Goal: Task Accomplishment & Management: Complete application form

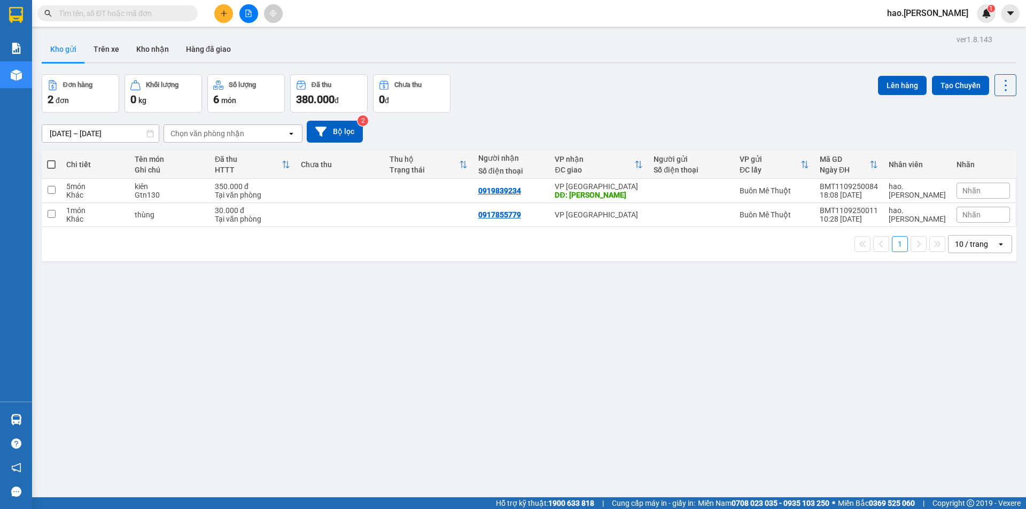
click at [162, 9] on input "text" at bounding box center [122, 13] width 126 height 12
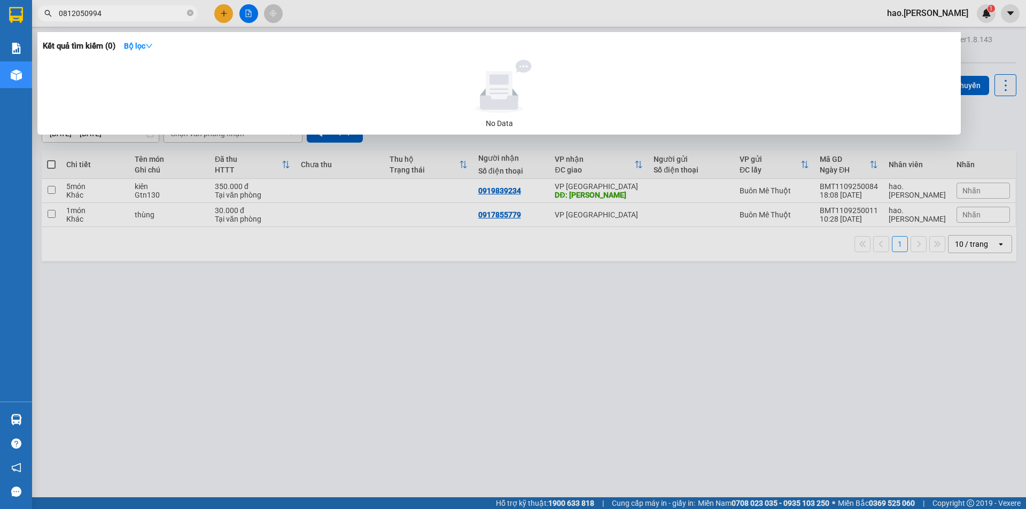
type input "0812050994"
click at [455, 467] on div at bounding box center [513, 254] width 1026 height 509
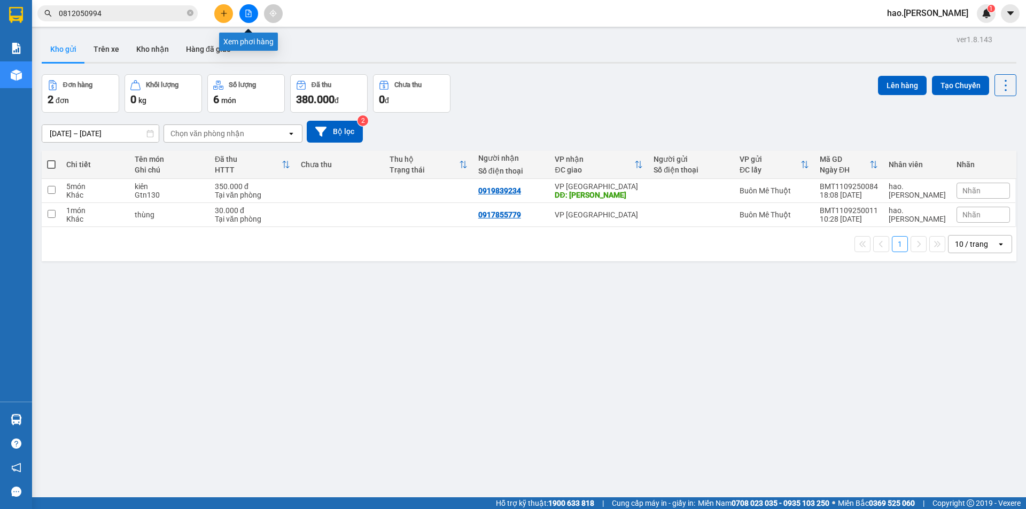
drag, startPoint x: 246, startPoint y: 15, endPoint x: 237, endPoint y: 19, distance: 9.6
click at [244, 16] on button at bounding box center [248, 13] width 19 height 19
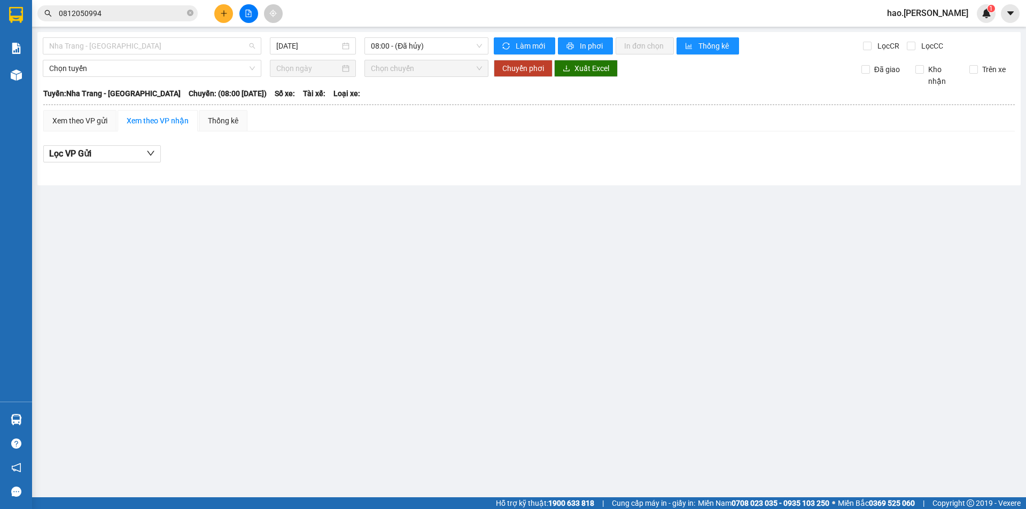
drag, startPoint x: 117, startPoint y: 48, endPoint x: 93, endPoint y: 113, distance: 69.0
click at [116, 56] on div "[GEOGRAPHIC_DATA] - [GEOGRAPHIC_DATA] [DATE] 08:00 - ([GEOGRAPHIC_DATA][PERSON_…" at bounding box center [528, 108] width 983 height 153
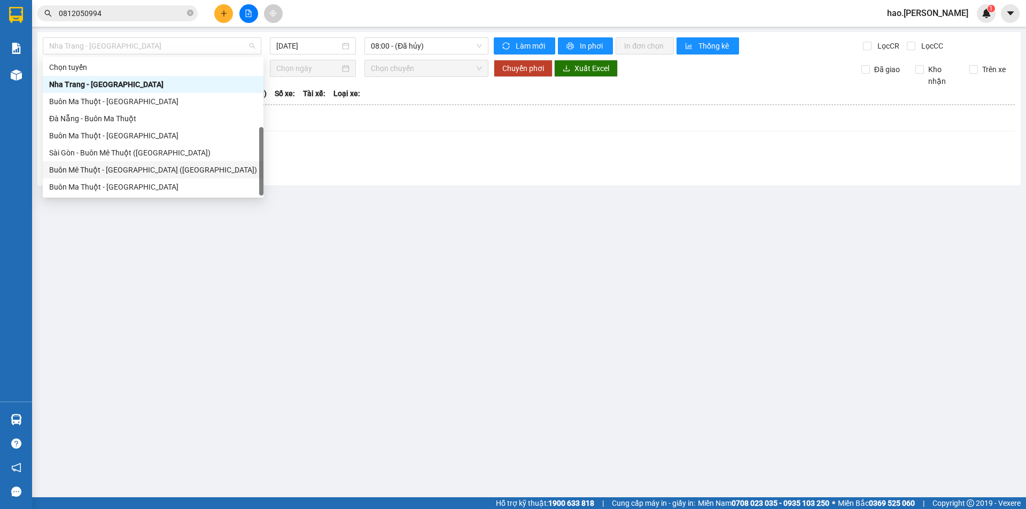
scroll to position [17, 0]
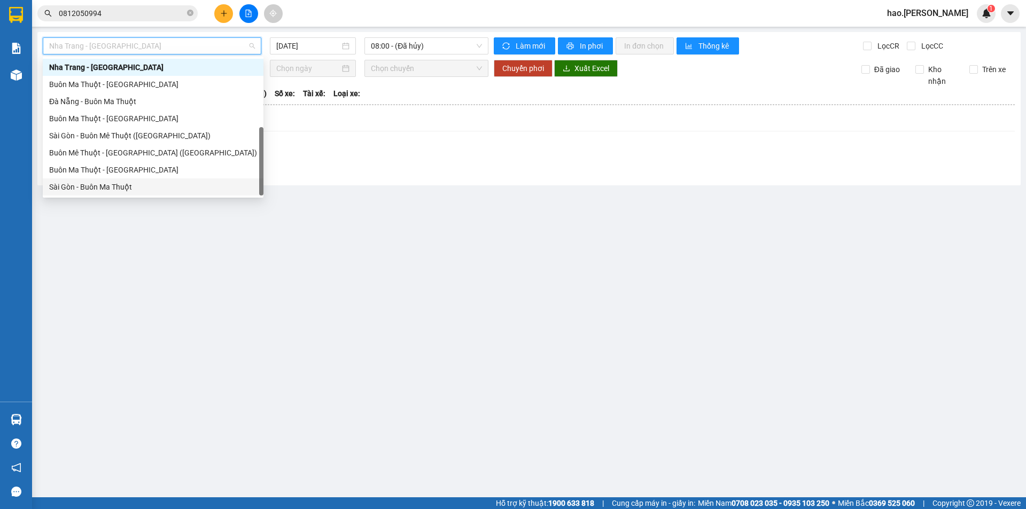
click at [72, 191] on div "Sài Gòn - Buôn Ma Thuột" at bounding box center [153, 187] width 208 height 12
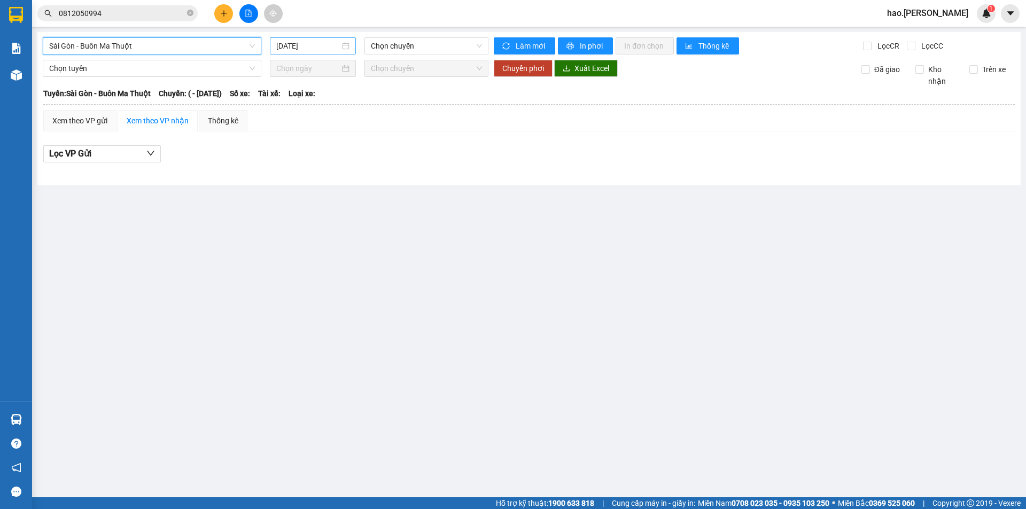
click at [304, 43] on input "[DATE]" at bounding box center [308, 46] width 64 height 12
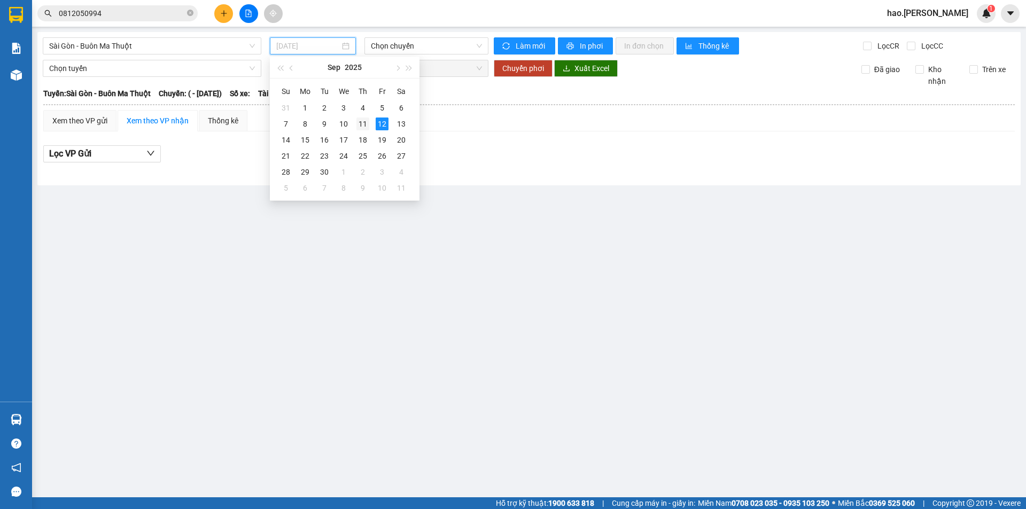
click at [361, 122] on div "11" at bounding box center [362, 124] width 13 height 13
type input "[DATE]"
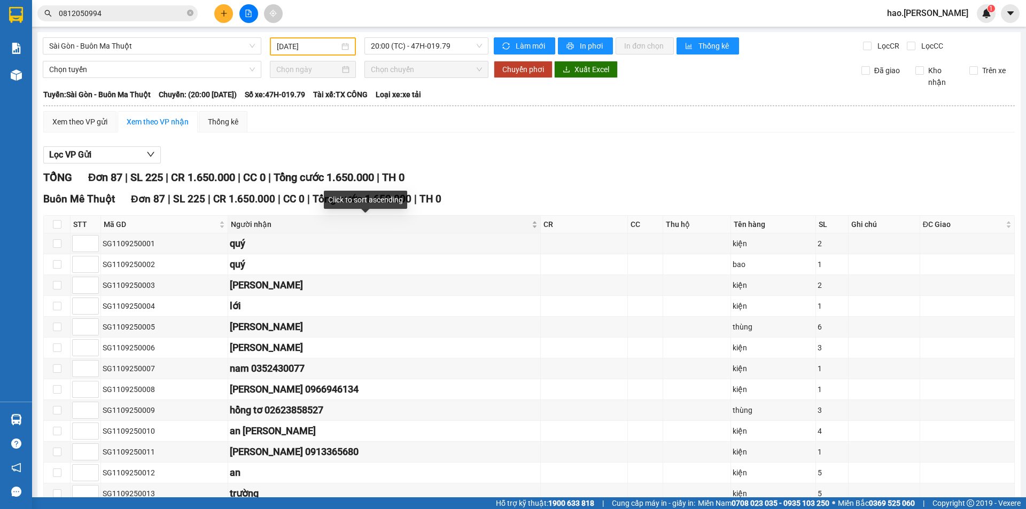
click at [495, 225] on div "Người nhận" at bounding box center [384, 225] width 307 height 12
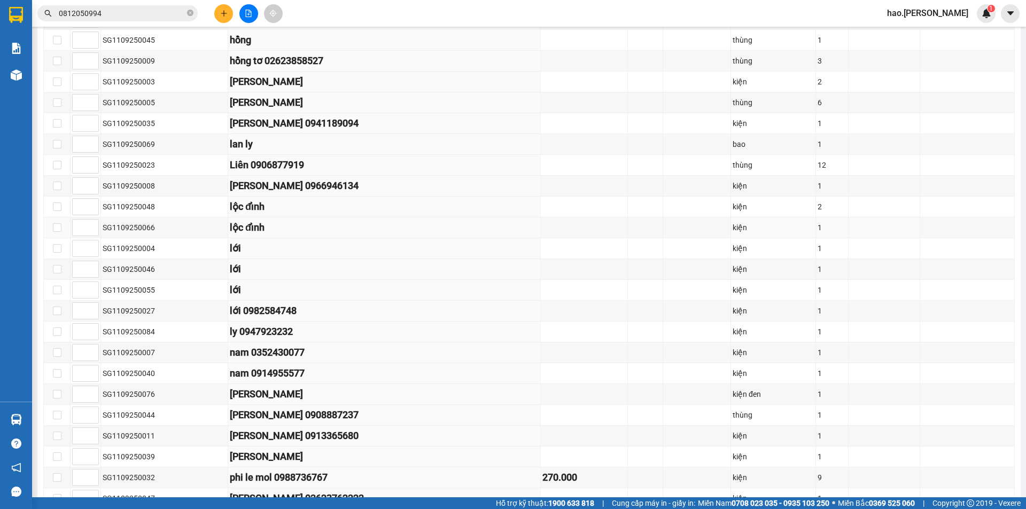
scroll to position [748, 0]
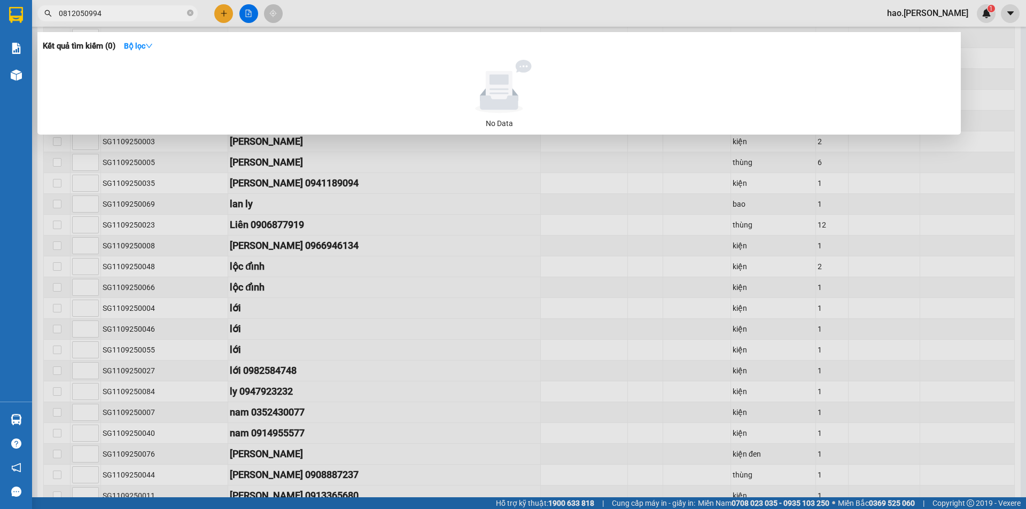
click at [175, 9] on input "0812050994" at bounding box center [122, 13] width 126 height 12
type input "0866923633"
click at [226, 14] on div at bounding box center [513, 254] width 1026 height 509
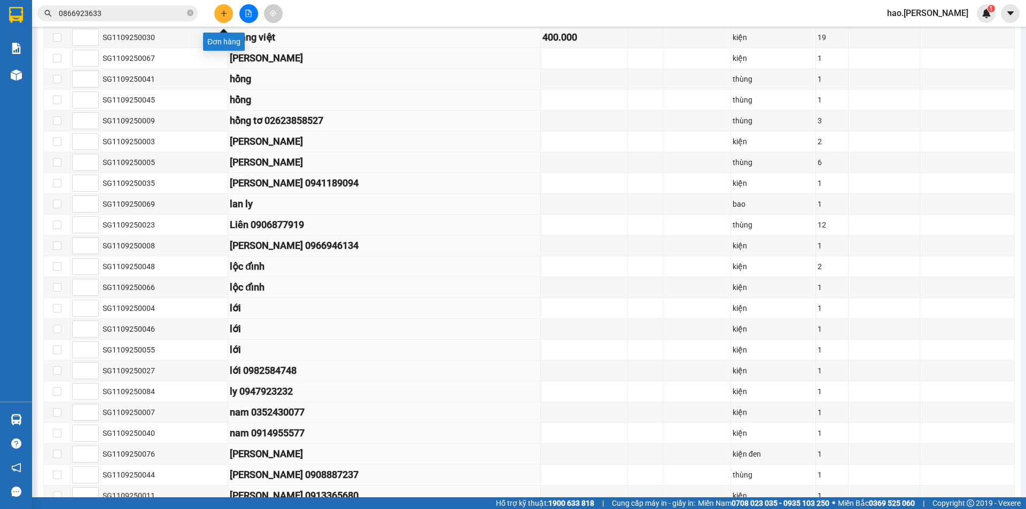
click at [224, 22] on button at bounding box center [223, 13] width 19 height 19
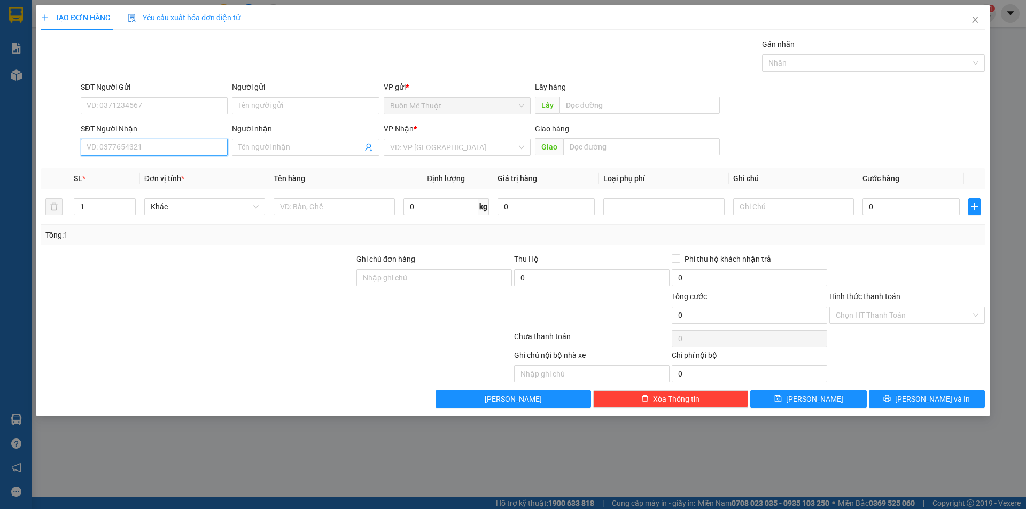
click at [122, 151] on input "SĐT Người Nhận" at bounding box center [154, 147] width 147 height 17
drag, startPoint x: 385, startPoint y: 141, endPoint x: 391, endPoint y: 141, distance: 5.9
click at [387, 141] on div "VD: VP [GEOGRAPHIC_DATA]" at bounding box center [457, 147] width 147 height 17
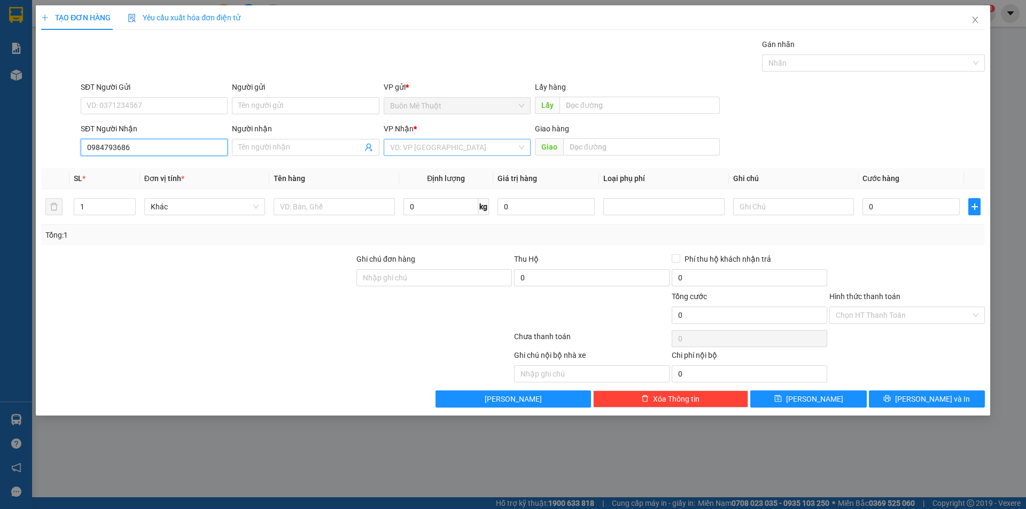
type input "0984793686"
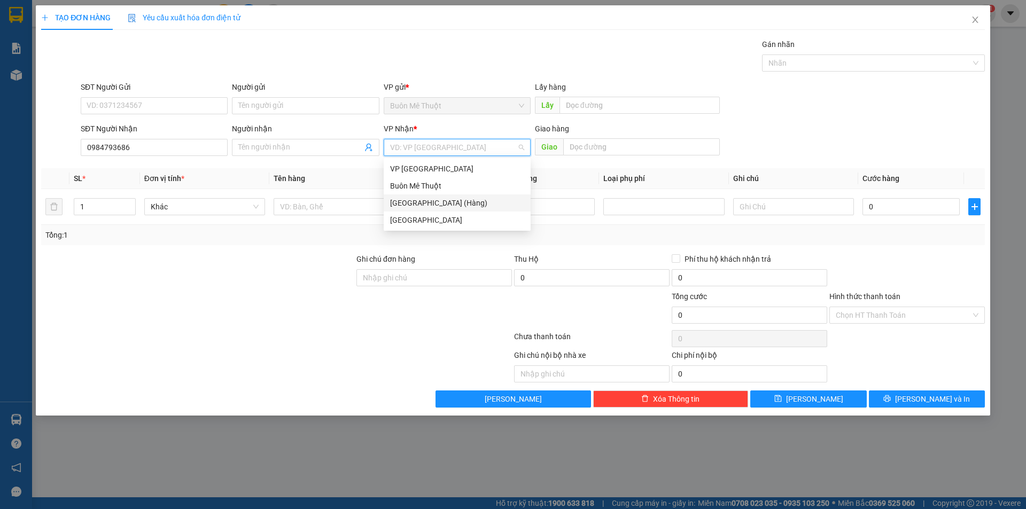
click at [415, 203] on div "[GEOGRAPHIC_DATA] (Hàng)" at bounding box center [457, 203] width 134 height 12
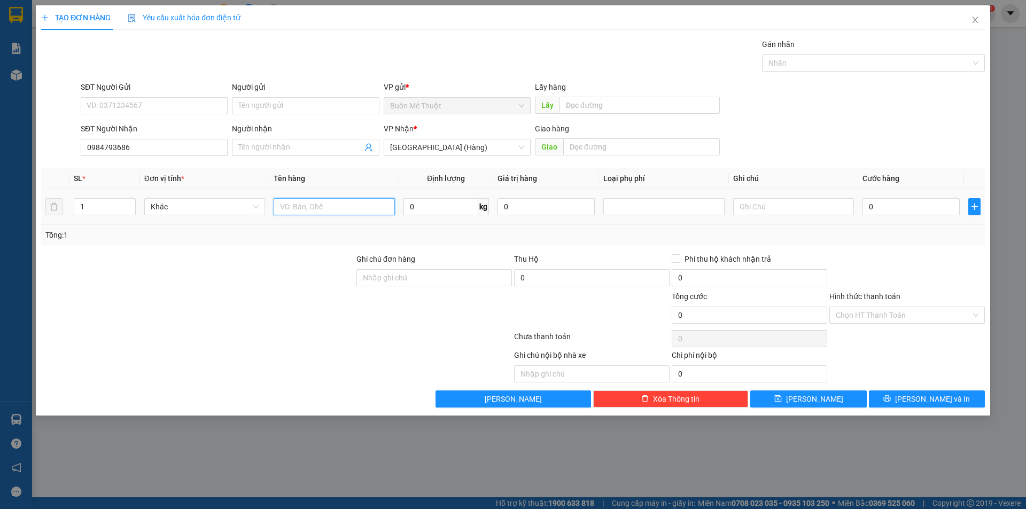
click at [339, 205] on input "text" at bounding box center [334, 206] width 121 height 17
type input "t"
type input "tx"
click at [879, 203] on input "0" at bounding box center [911, 206] width 97 height 17
type input "5"
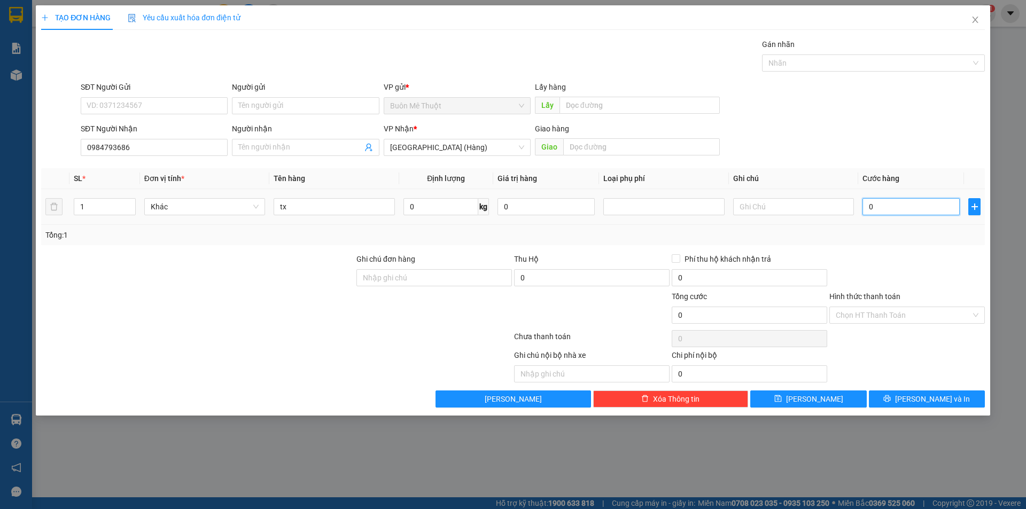
type input "5"
type input "50"
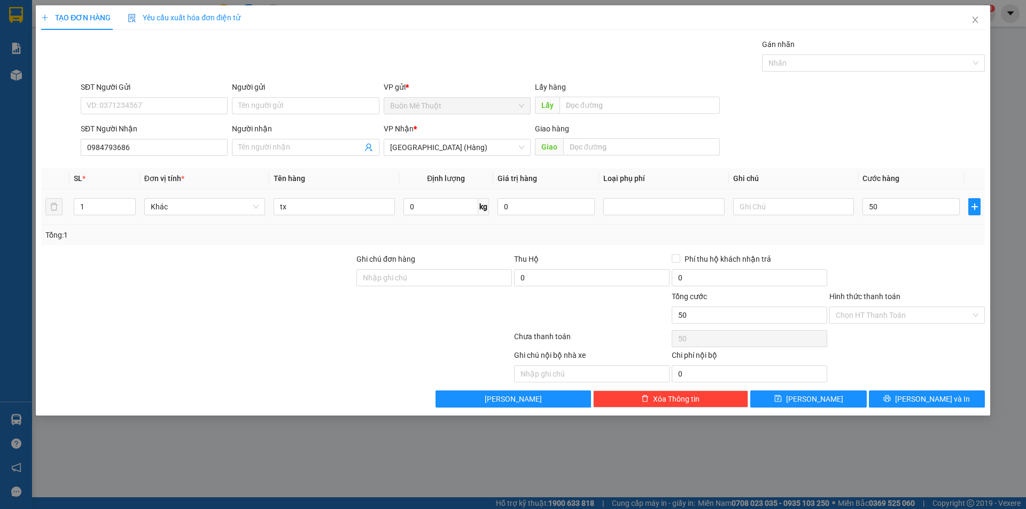
type input "50.000"
drag, startPoint x: 881, startPoint y: 222, endPoint x: 880, endPoint y: 251, distance: 28.9
click at [880, 224] on td "50.000" at bounding box center [911, 207] width 106 height 36
drag, startPoint x: 873, startPoint y: 308, endPoint x: 860, endPoint y: 327, distance: 22.7
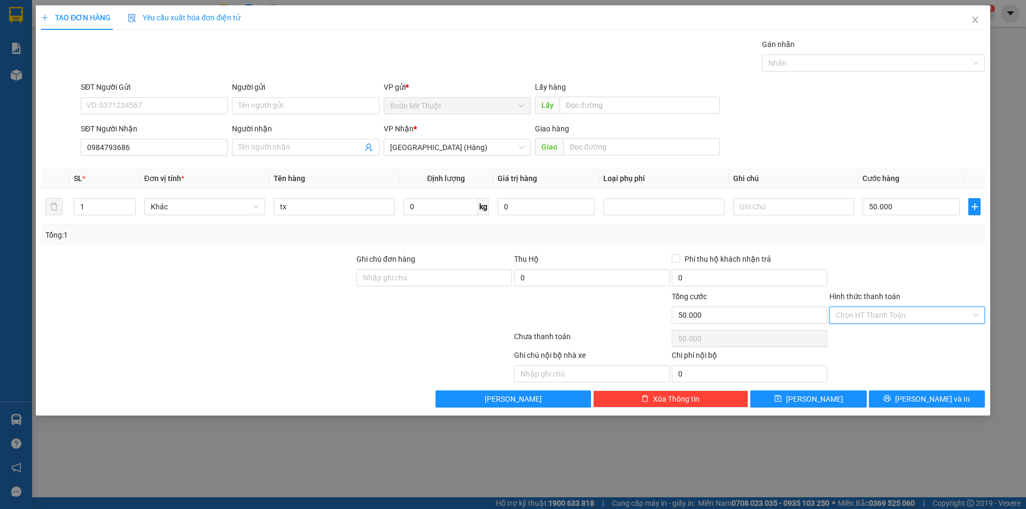
click at [871, 315] on input "Hình thức thanh toán" at bounding box center [903, 315] width 135 height 16
click at [856, 330] on div "Tại văn phòng" at bounding box center [907, 336] width 156 height 17
type input "0"
click at [933, 387] on div "Transit Pickup Surcharge Ids Transit Deliver Surcharge Ids Transit Deliver Surc…" at bounding box center [513, 222] width 944 height 369
click at [935, 397] on span "[PERSON_NAME] và In" at bounding box center [932, 399] width 75 height 12
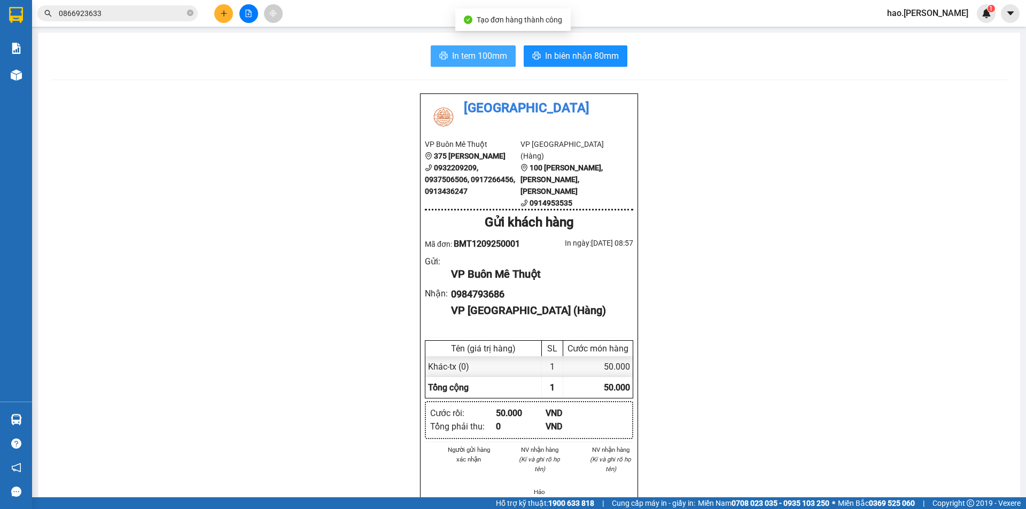
click at [493, 59] on span "In tem 100mm" at bounding box center [479, 55] width 55 height 13
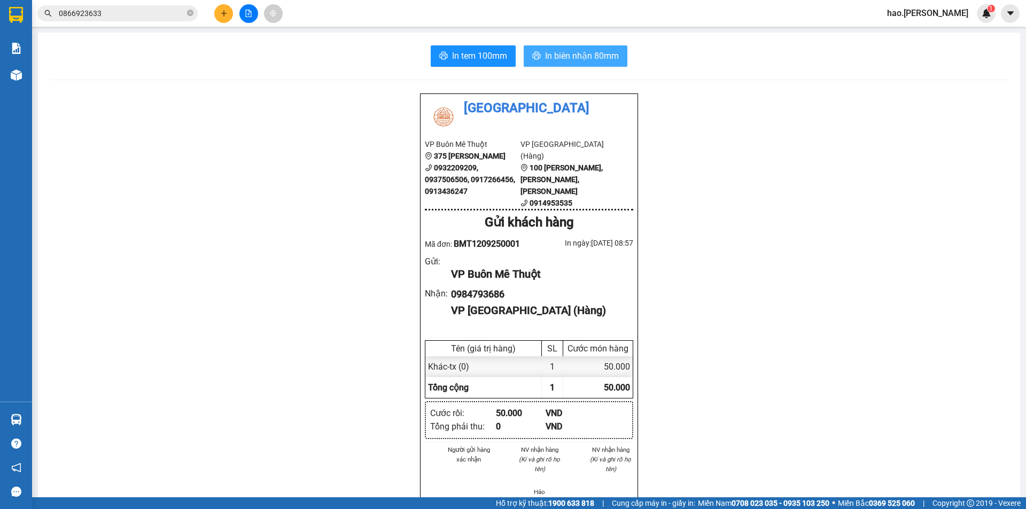
click at [562, 52] on span "In biên nhận 80mm" at bounding box center [582, 55] width 74 height 13
click at [246, 17] on icon "file-add" at bounding box center [249, 13] width 6 height 7
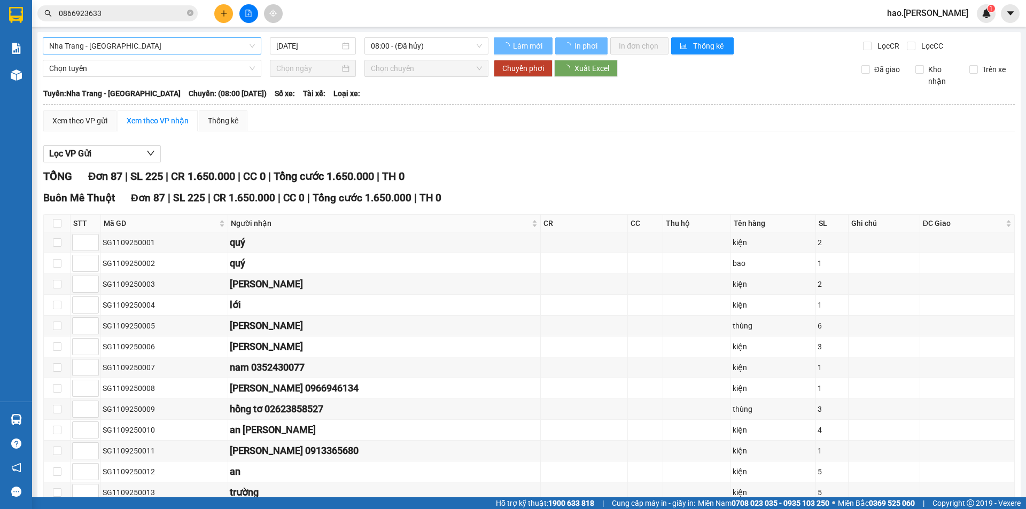
type input "[DATE]"
click at [190, 44] on span "Nha Trang - [GEOGRAPHIC_DATA]" at bounding box center [152, 46] width 206 height 16
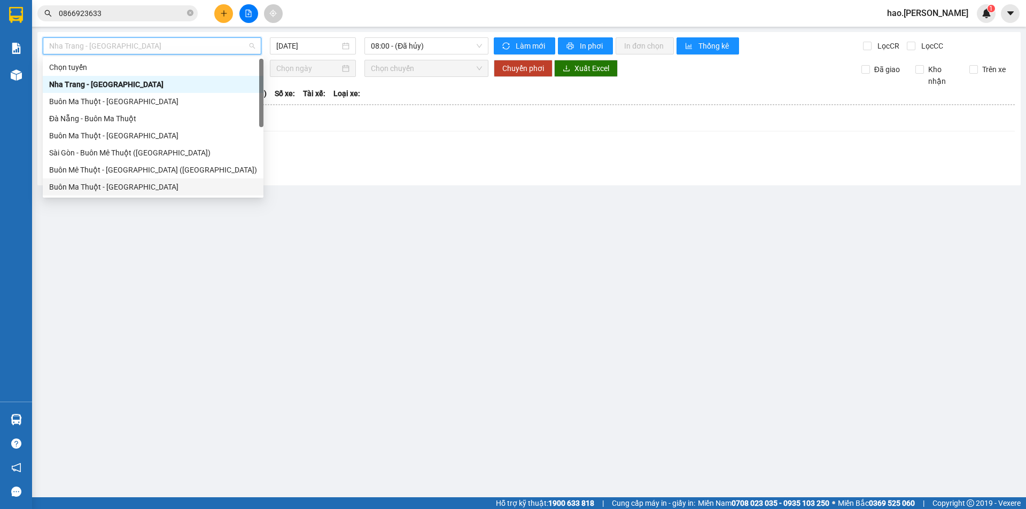
scroll to position [17, 0]
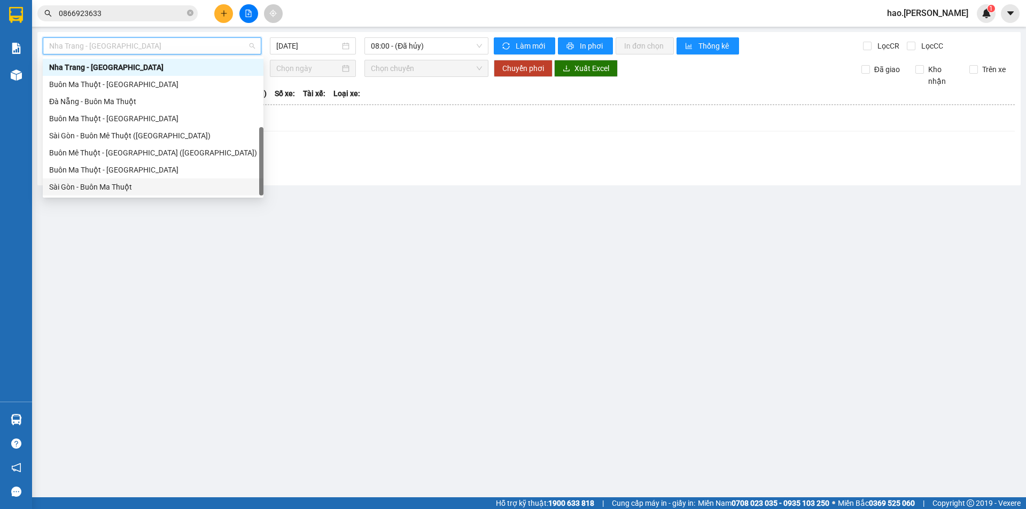
click at [115, 183] on div "Sài Gòn - Buôn Ma Thuột" at bounding box center [153, 187] width 208 height 12
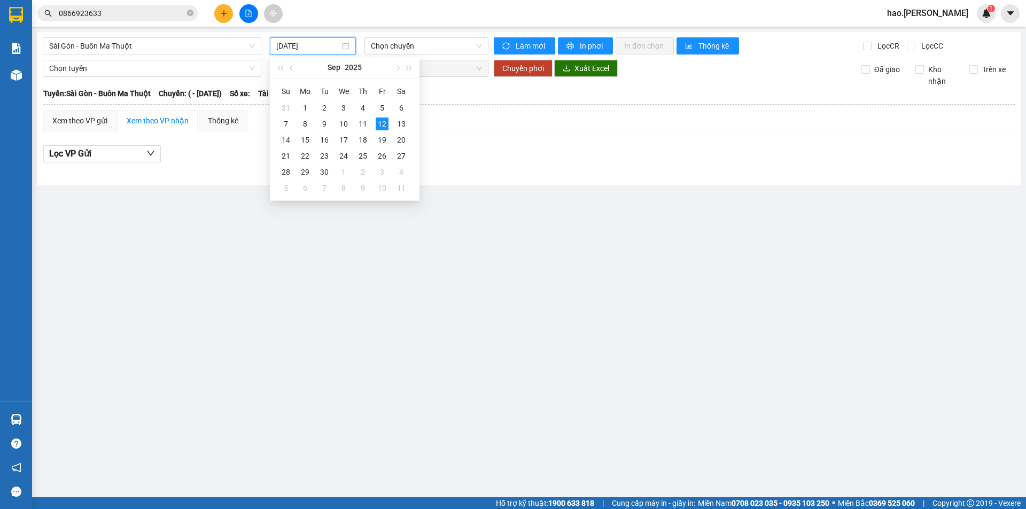
click at [292, 46] on input "[DATE]" at bounding box center [308, 46] width 64 height 12
click at [346, 125] on div "10" at bounding box center [343, 124] width 13 height 13
type input "[DATE]"
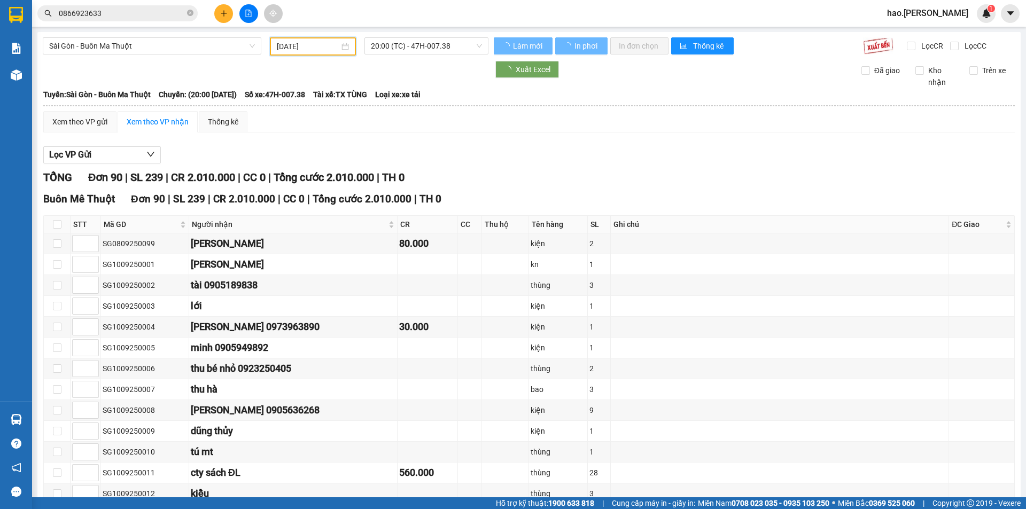
click at [436, 49] on span "20:00 (TC) - 47H-007.38" at bounding box center [426, 46] width 111 height 16
click at [490, 154] on div "Lọc VP Gửi" at bounding box center [529, 155] width 972 height 18
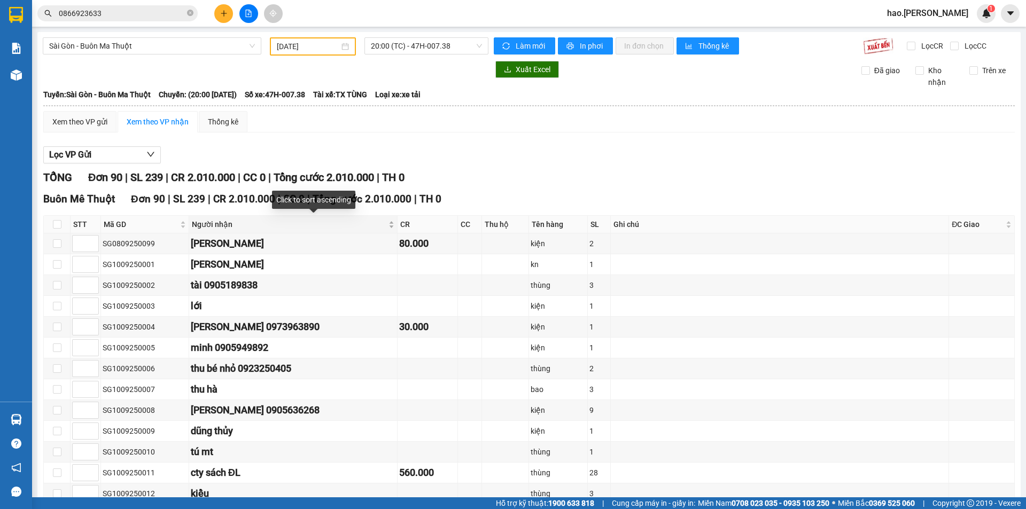
click at [394, 227] on div "Người nhận" at bounding box center [293, 225] width 203 height 12
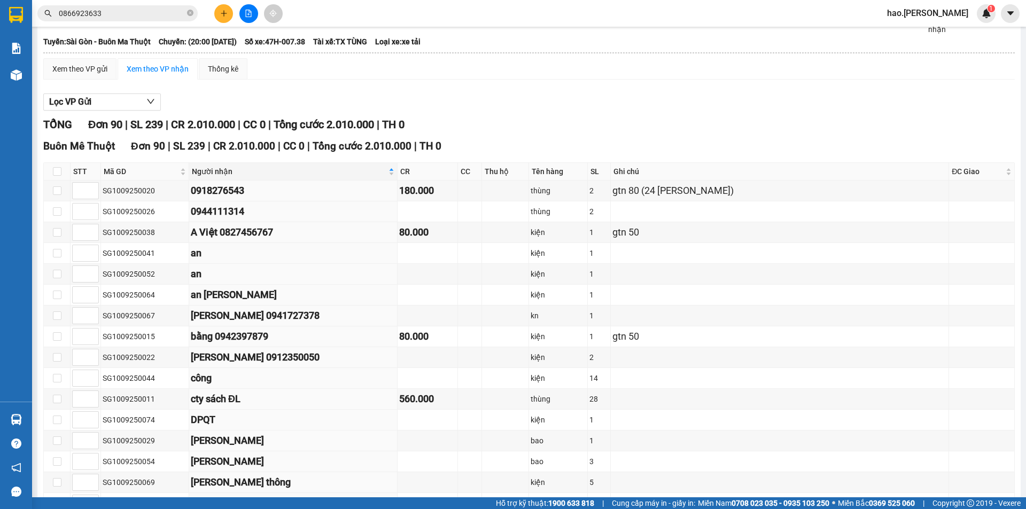
scroll to position [214, 0]
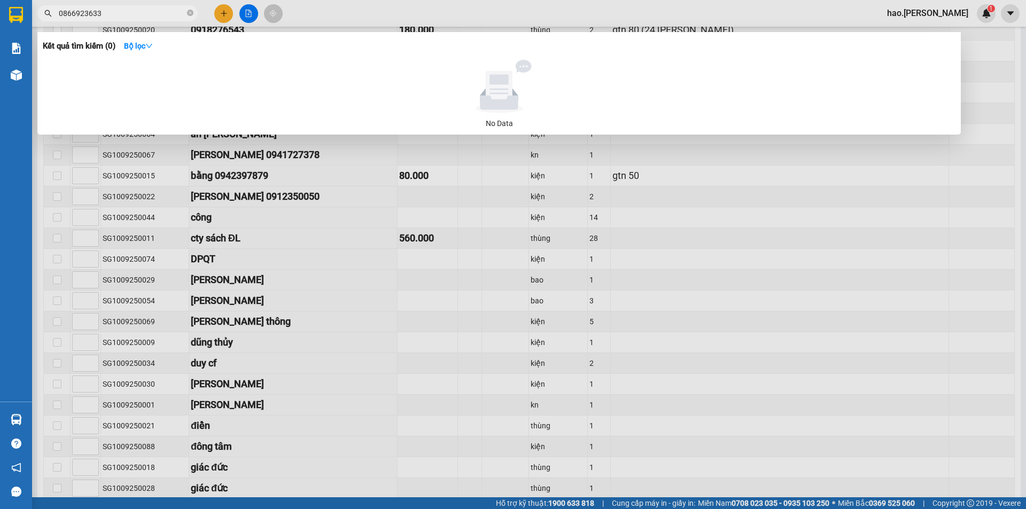
click at [138, 15] on input "0866923633" at bounding box center [122, 13] width 126 height 12
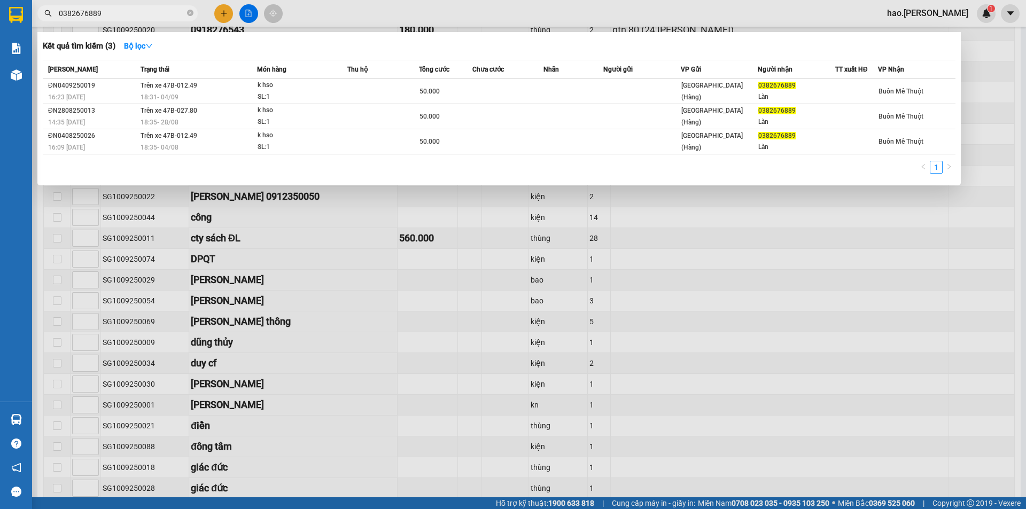
click at [174, 7] on span "0382676889" at bounding box center [117, 13] width 160 height 16
click at [170, 9] on input "0382676889" at bounding box center [122, 13] width 126 height 12
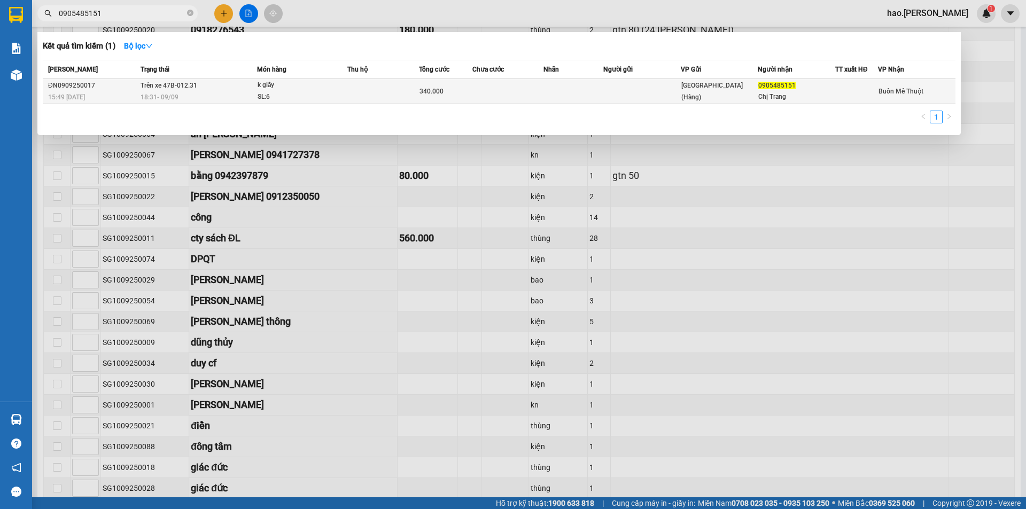
type input "0905485151"
click at [324, 94] on div "SL: 6" at bounding box center [298, 97] width 80 height 12
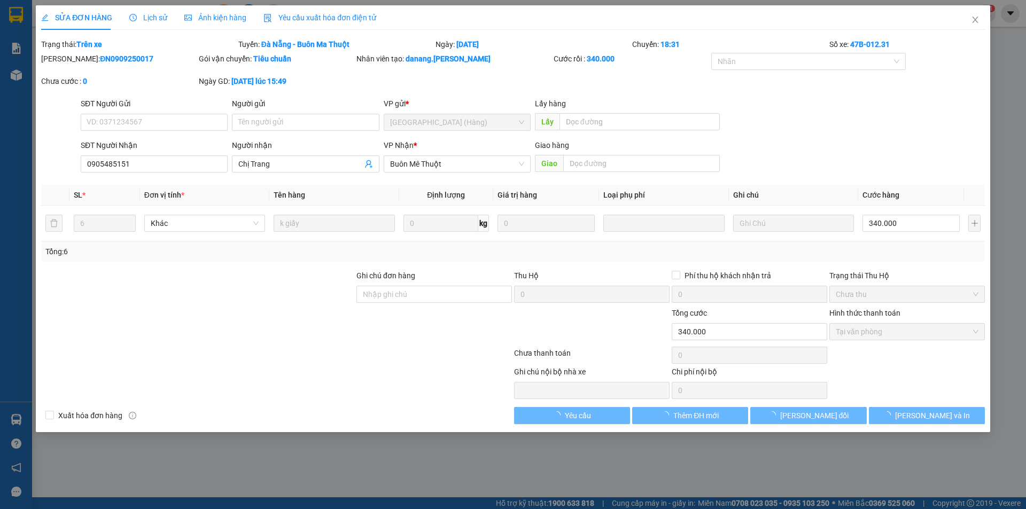
type input "0905485151"
type input "Chị Trang"
type input "340.000"
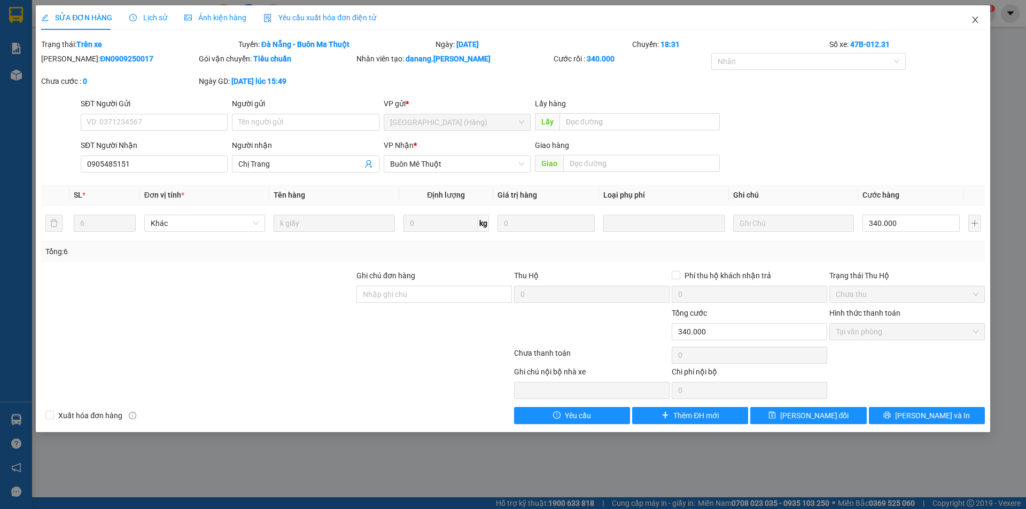
click at [974, 20] on icon "close" at bounding box center [975, 19] width 9 height 9
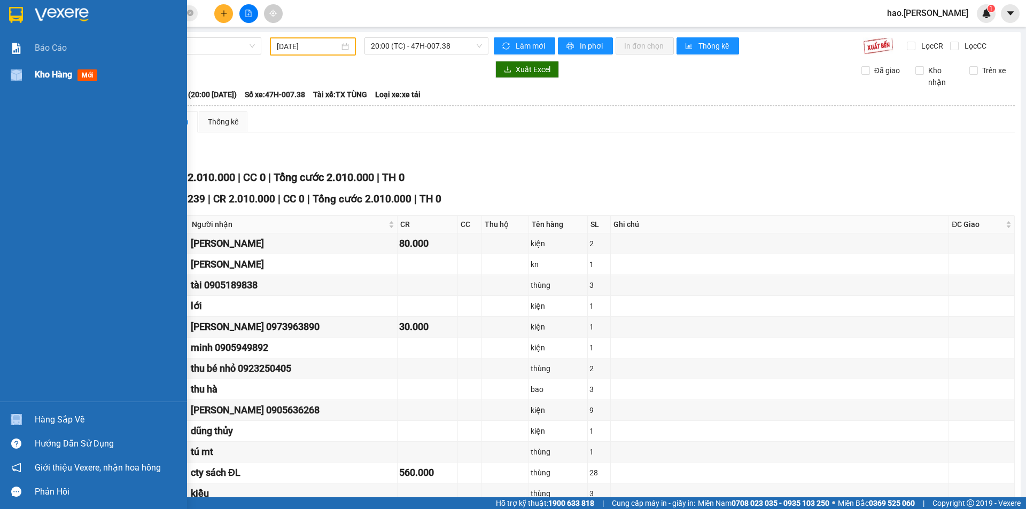
click at [36, 75] on div "Kho hàng mới" at bounding box center [93, 74] width 187 height 27
click at [38, 75] on span "Kho hàng" at bounding box center [53, 74] width 37 height 10
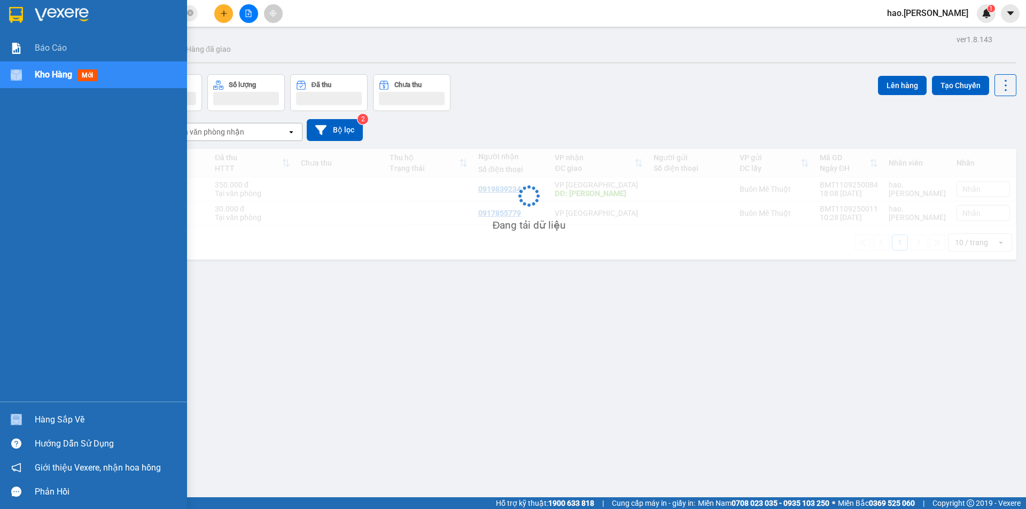
click at [38, 75] on span "Kho hàng" at bounding box center [53, 74] width 37 height 10
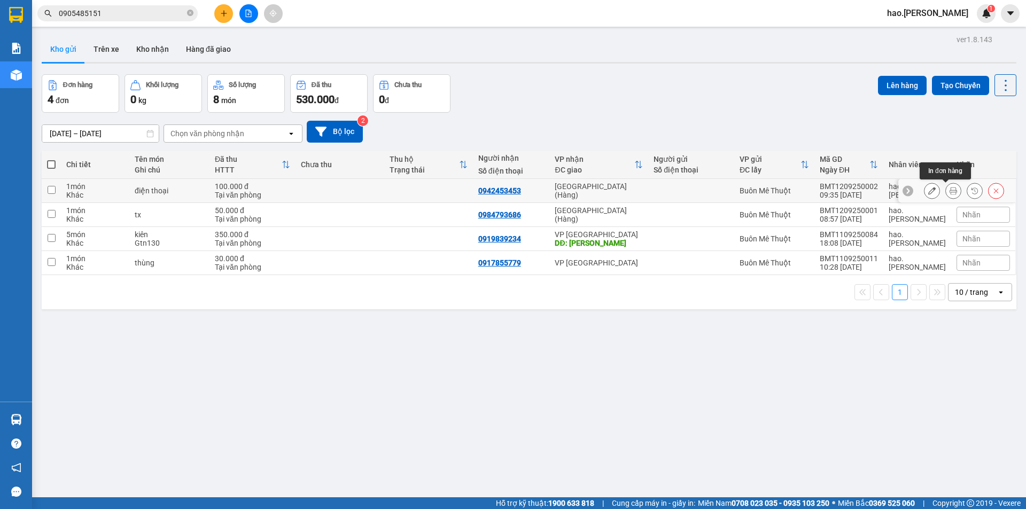
click at [950, 188] on icon at bounding box center [953, 190] width 7 height 7
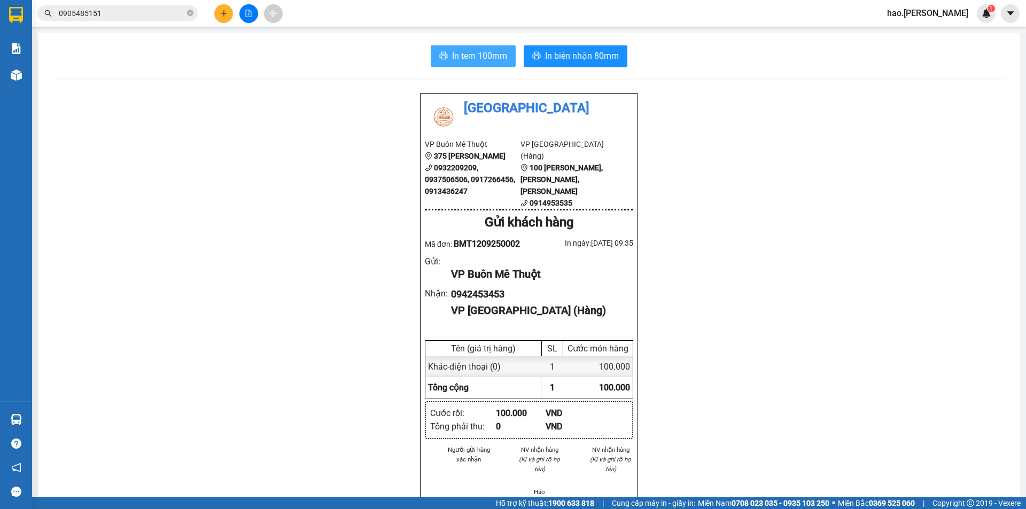
click at [492, 57] on span "In tem 100mm" at bounding box center [479, 55] width 55 height 13
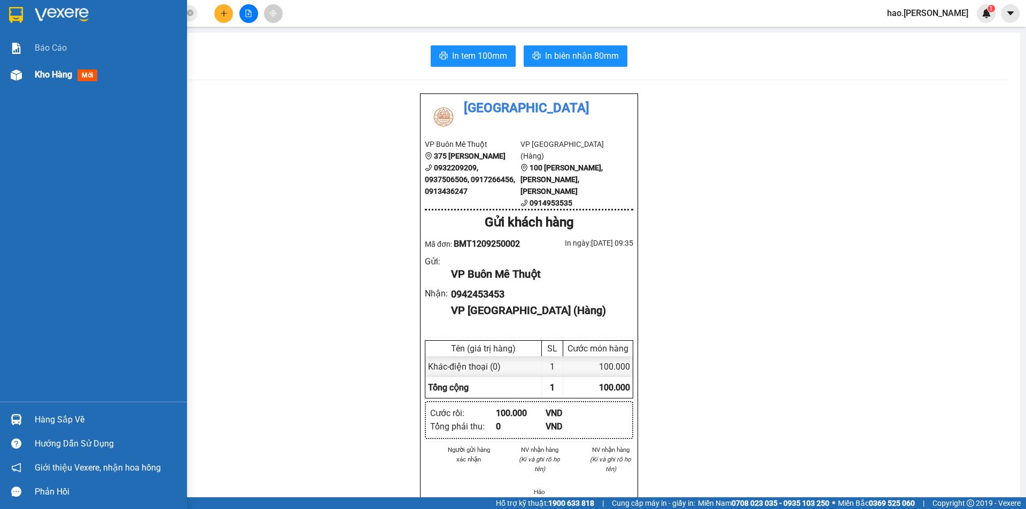
click at [53, 82] on div "Kho hàng mới" at bounding box center [107, 74] width 144 height 27
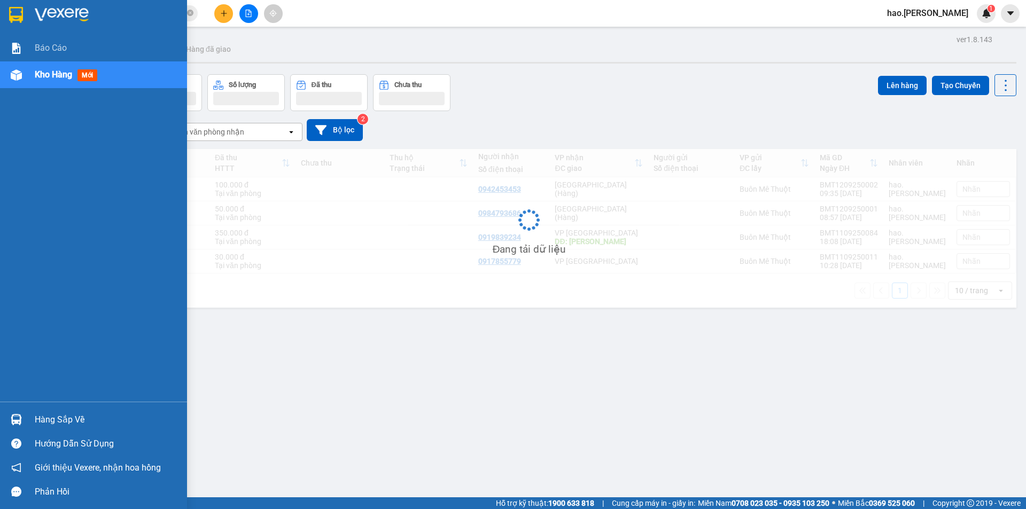
click at [53, 82] on div "Kho hàng mới" at bounding box center [107, 74] width 144 height 27
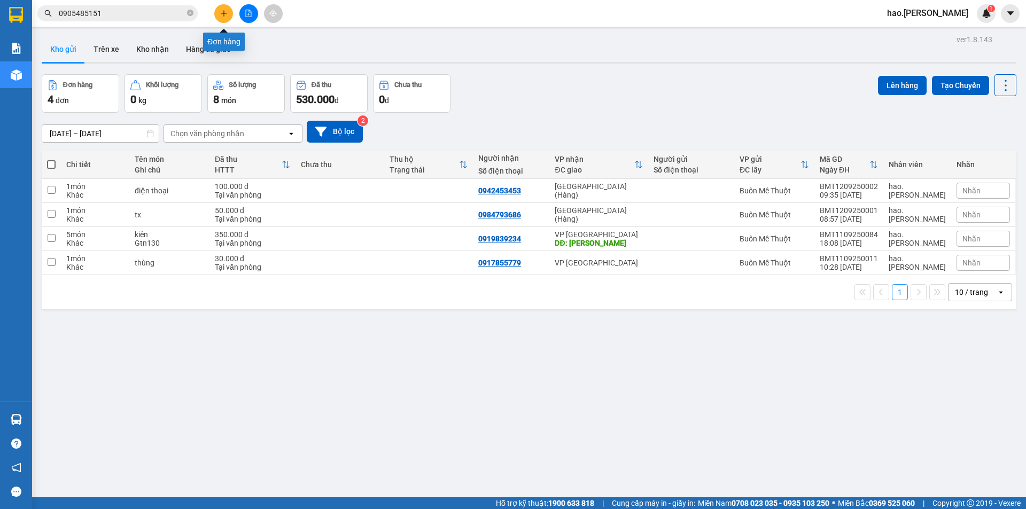
click at [220, 14] on icon "plus" at bounding box center [223, 13] width 7 height 7
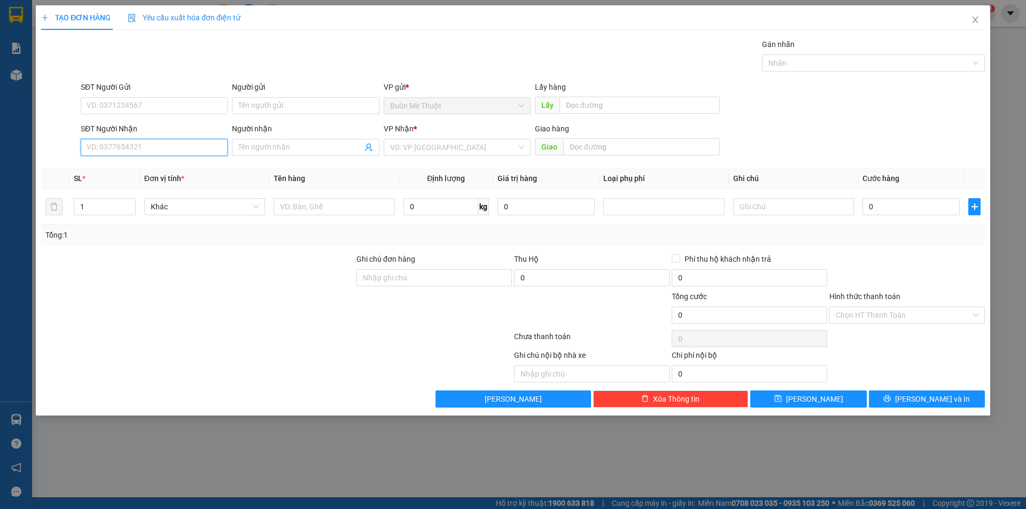
click at [190, 153] on input "SĐT Người Nhận" at bounding box center [154, 147] width 147 height 17
click at [144, 170] on div "0963333722" at bounding box center [154, 169] width 134 height 12
type input "0963333722"
type input "40.000"
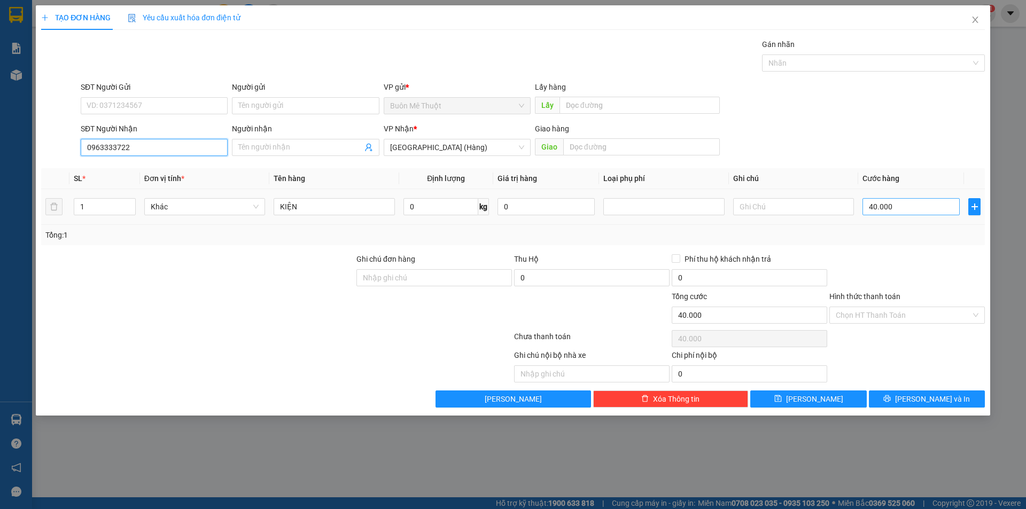
type input "0963333722"
click at [890, 205] on input "40.000" at bounding box center [911, 206] width 97 height 17
type input "3"
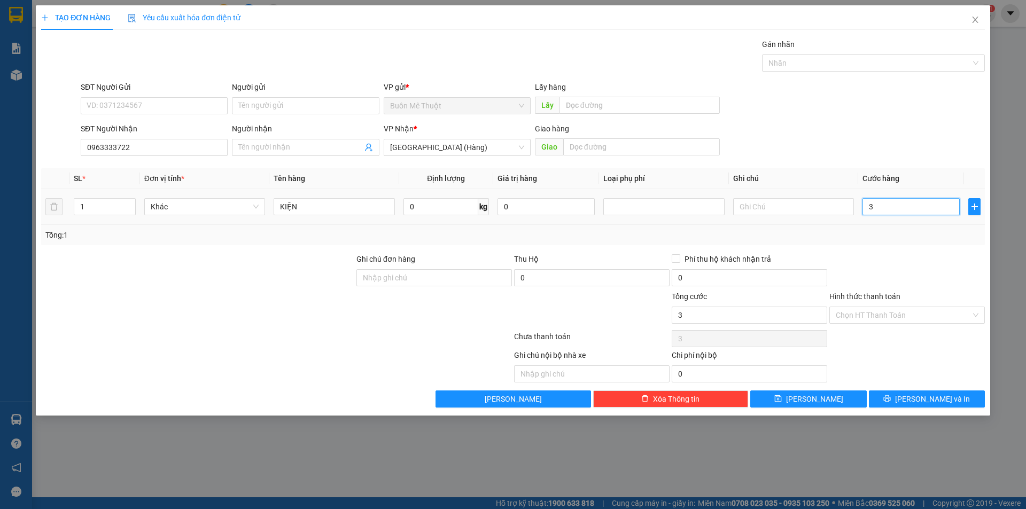
type input "30"
type input "30.000"
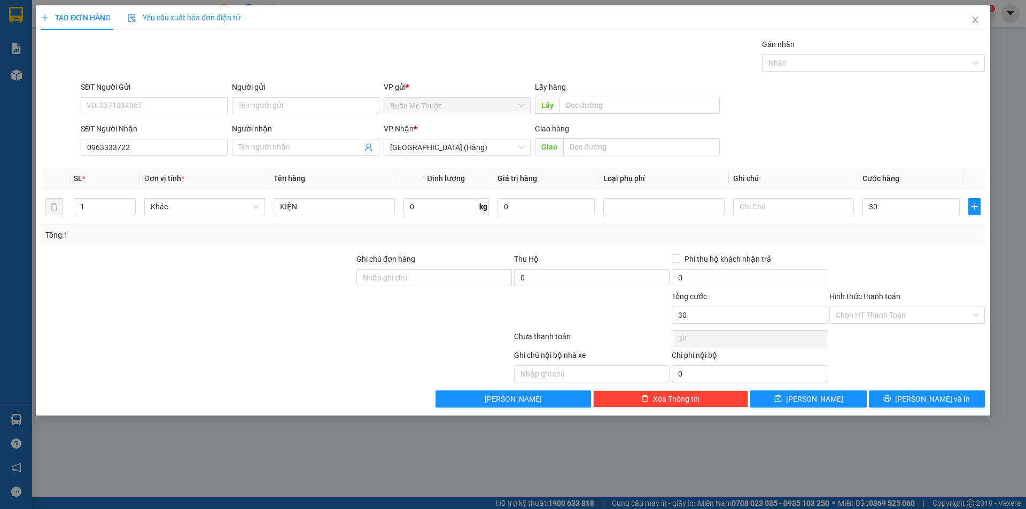
type input "30.000"
click at [930, 286] on div at bounding box center [907, 271] width 158 height 37
drag, startPoint x: 916, startPoint y: 315, endPoint x: 912, endPoint y: 321, distance: 6.5
click at [915, 316] on input "Hình thức thanh toán" at bounding box center [903, 315] width 135 height 16
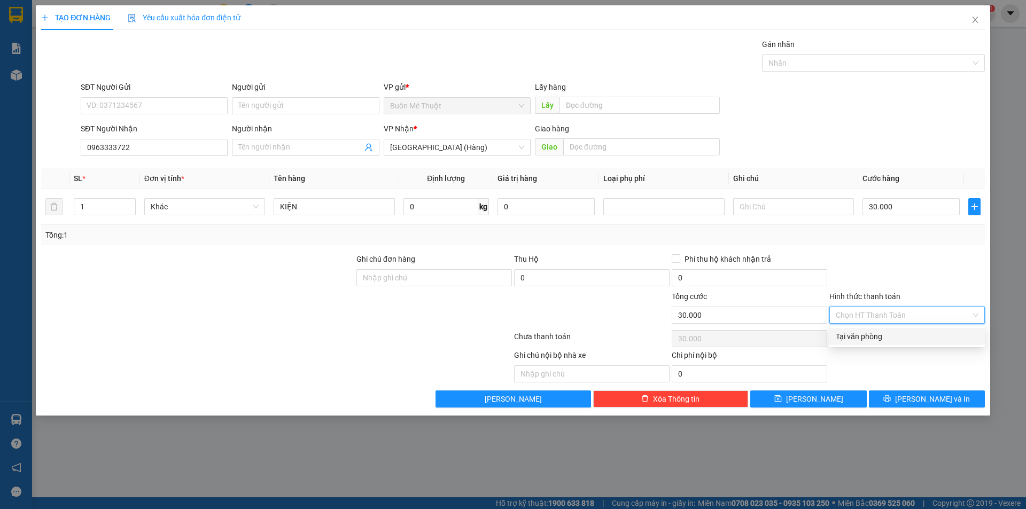
click at [903, 335] on div "Tại văn phòng" at bounding box center [907, 337] width 143 height 12
type input "0"
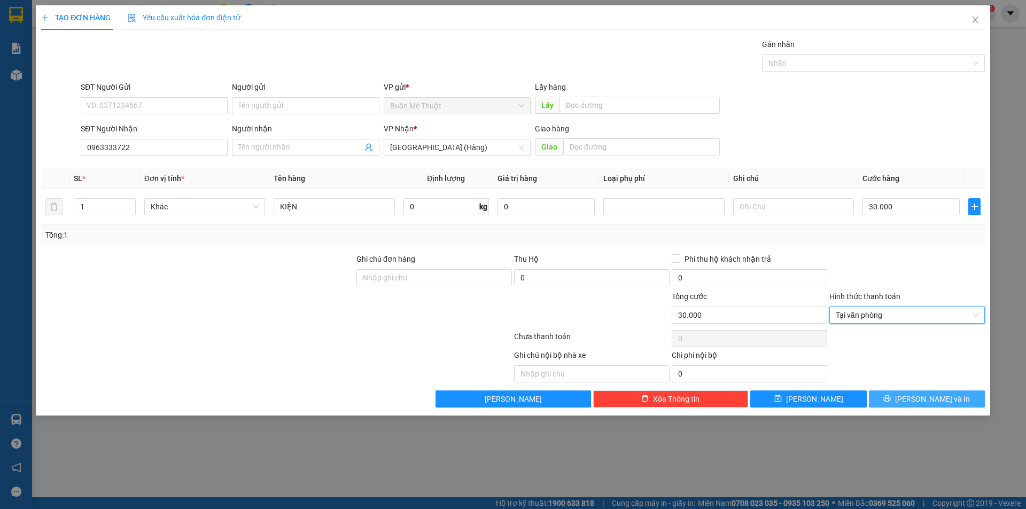
click at [924, 398] on span "[PERSON_NAME] và In" at bounding box center [932, 399] width 75 height 12
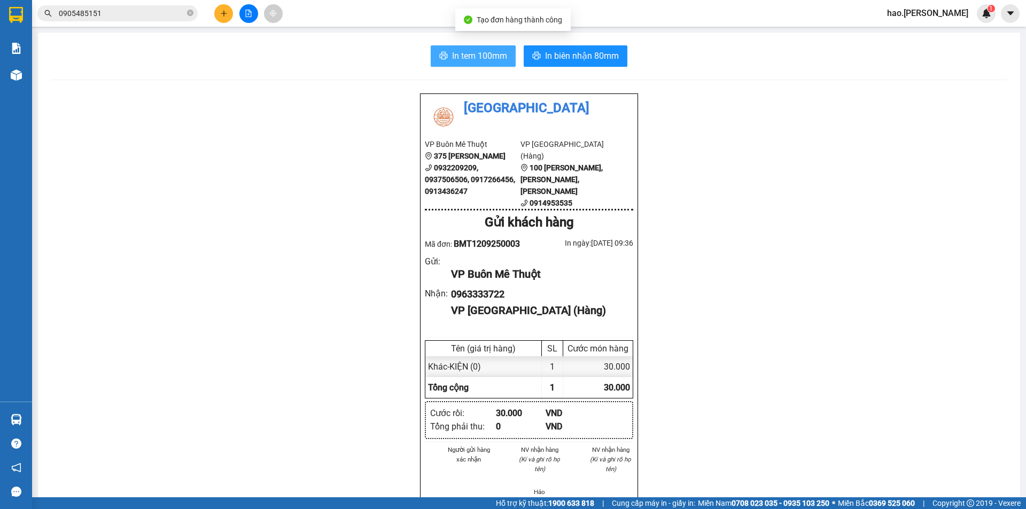
click at [475, 60] on span "In tem 100mm" at bounding box center [479, 55] width 55 height 13
